Goal: Navigation & Orientation: Find specific page/section

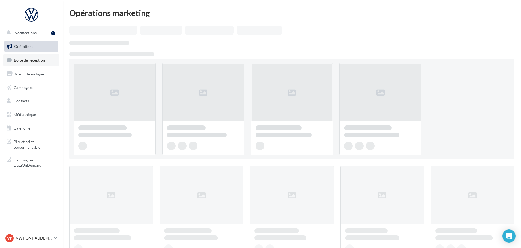
click at [22, 60] on span "Boîte de réception" at bounding box center [29, 60] width 31 height 5
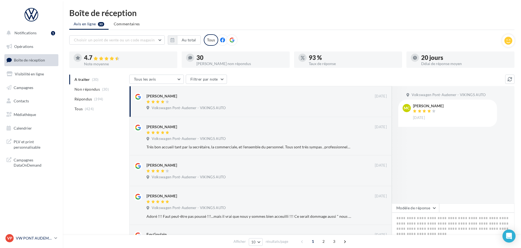
click at [33, 242] on div "VP VW PONT AUDEMER vw-pon-vau" at bounding box center [28, 238] width 47 height 8
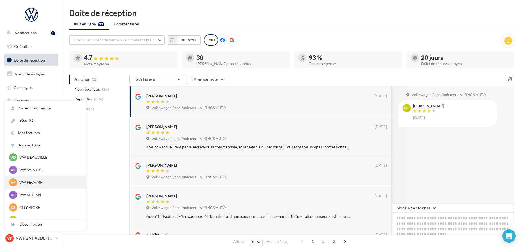
scroll to position [82, 0]
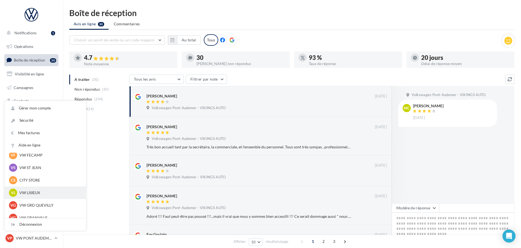
click at [34, 192] on p "VW LISIEUX" at bounding box center [49, 192] width 60 height 5
